Goal: Task Accomplishment & Management: Complete application form

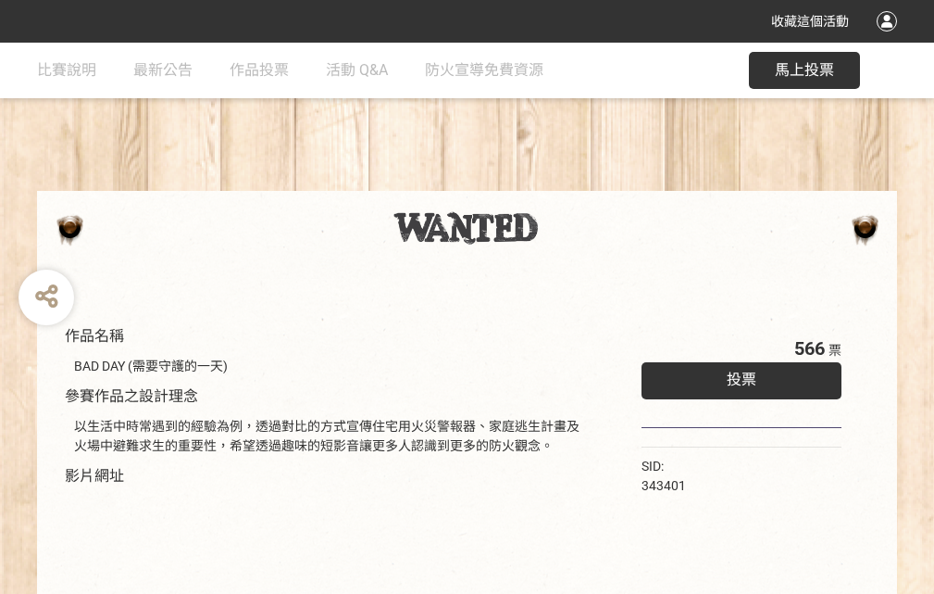
click at [890, 39] on div "收藏這個活動" at bounding box center [467, 21] width 934 height 43
click at [579, 182] on div "作品名稱 BAD DAY (需要守護的一天) 參賽作品之設計理念 以生活中時常遇到的經驗為例，透過對比的方式宣傳住宅用火災警報器、家庭逃生計畫及火場中避難求生…" at bounding box center [467, 432] width 934 height 779
click at [737, 375] on span "投票" at bounding box center [742, 379] width 30 height 18
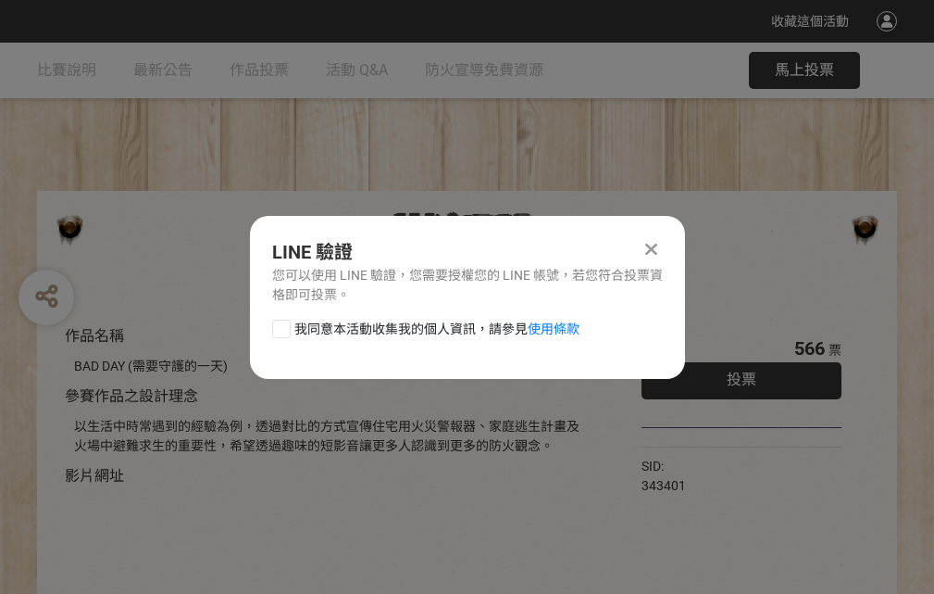
click at [280, 325] on div at bounding box center [281, 328] width 19 height 19
checkbox input "true"
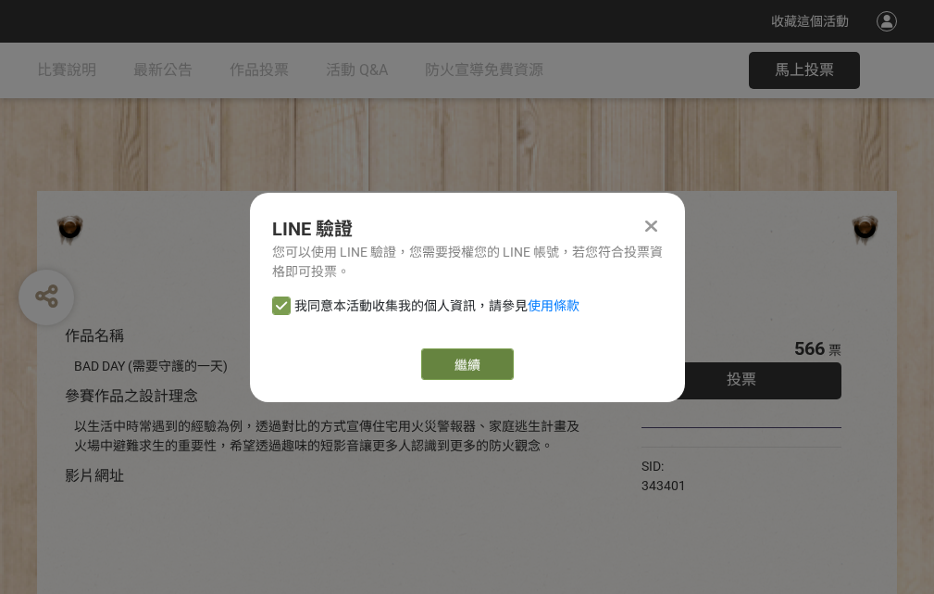
click at [466, 364] on link "繼續" at bounding box center [467, 363] width 93 height 31
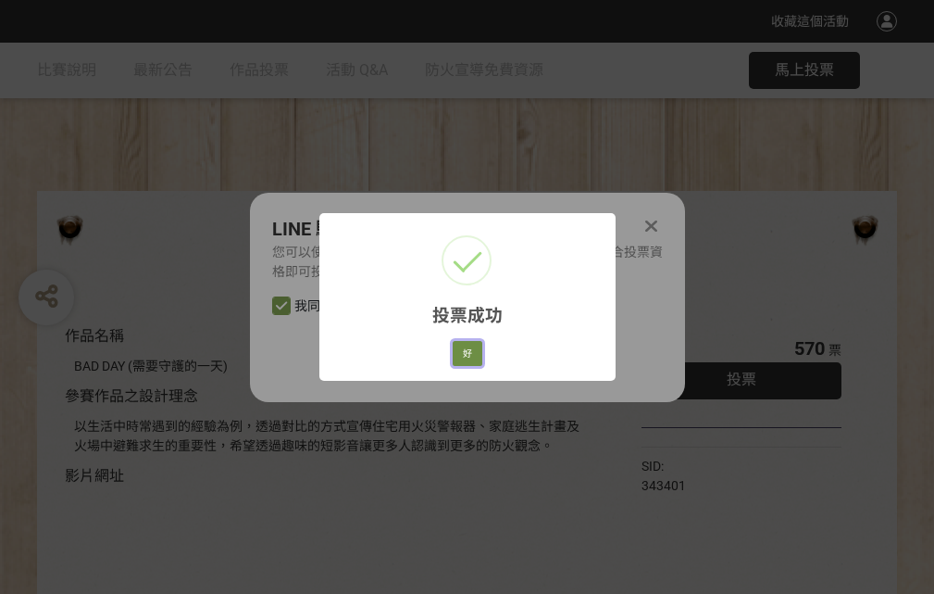
click at [462, 350] on button "好" at bounding box center [468, 354] width 30 height 26
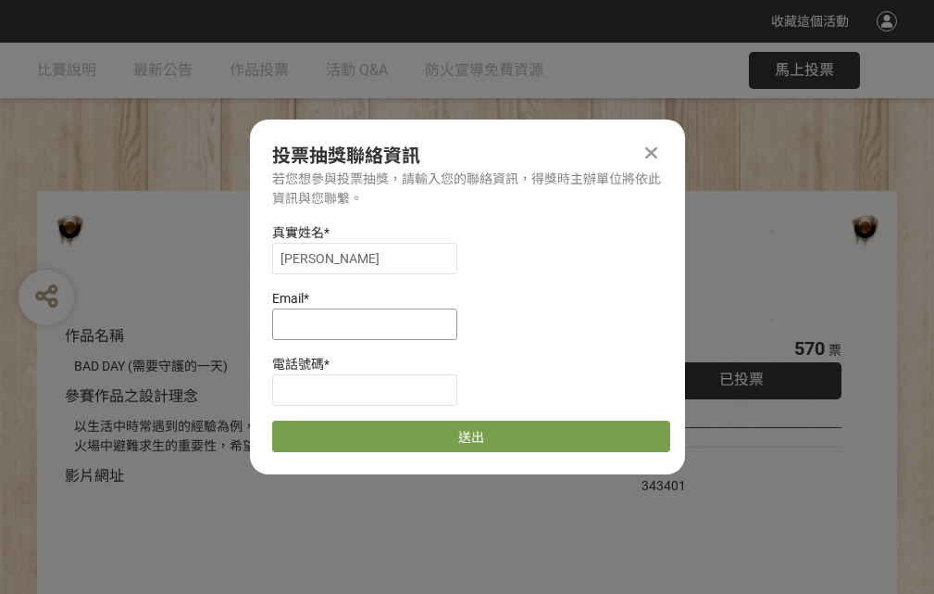
click at [370, 323] on input at bounding box center [364, 323] width 185 height 31
type input "[EMAIL_ADDRESS][DOMAIN_NAME]"
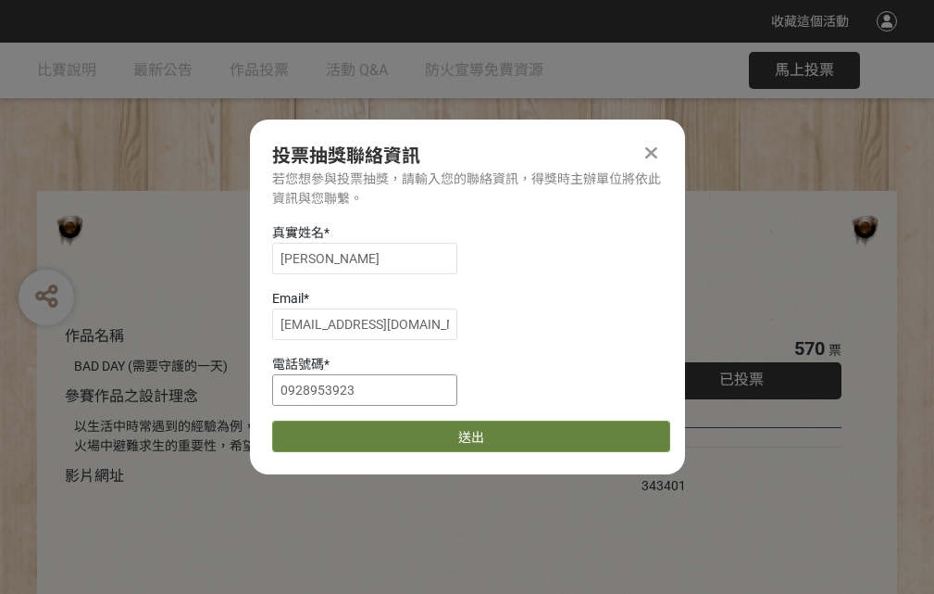
type input "0928953923"
click at [325, 430] on button "送出" at bounding box center [471, 435] width 398 height 31
